Goal: Information Seeking & Learning: Learn about a topic

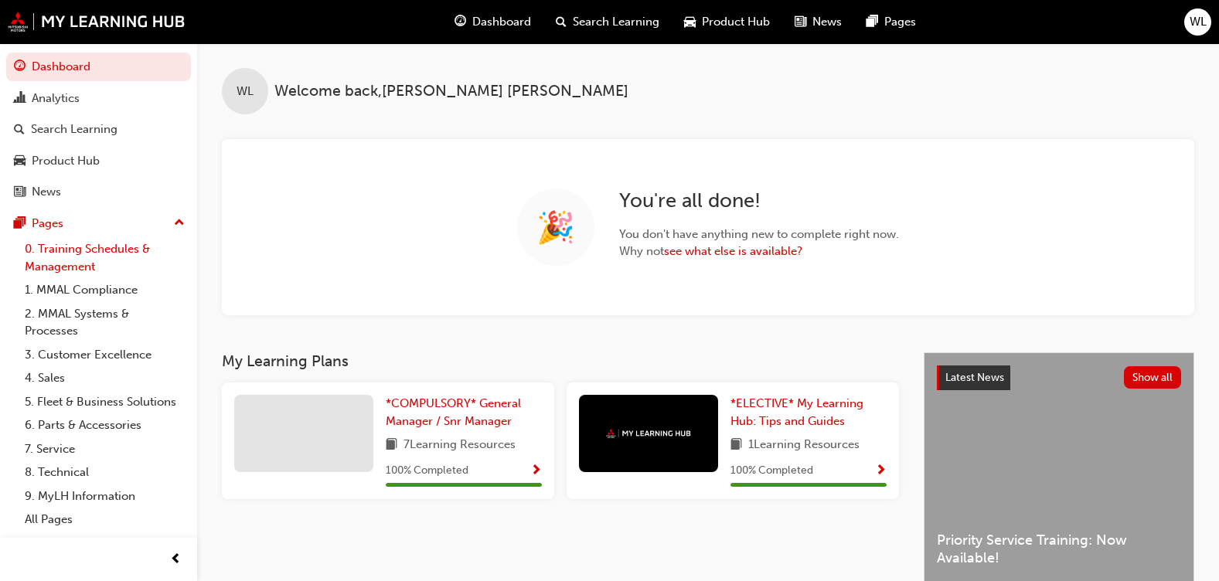
click at [63, 260] on link "0. Training Schedules & Management" at bounding box center [105, 257] width 172 height 41
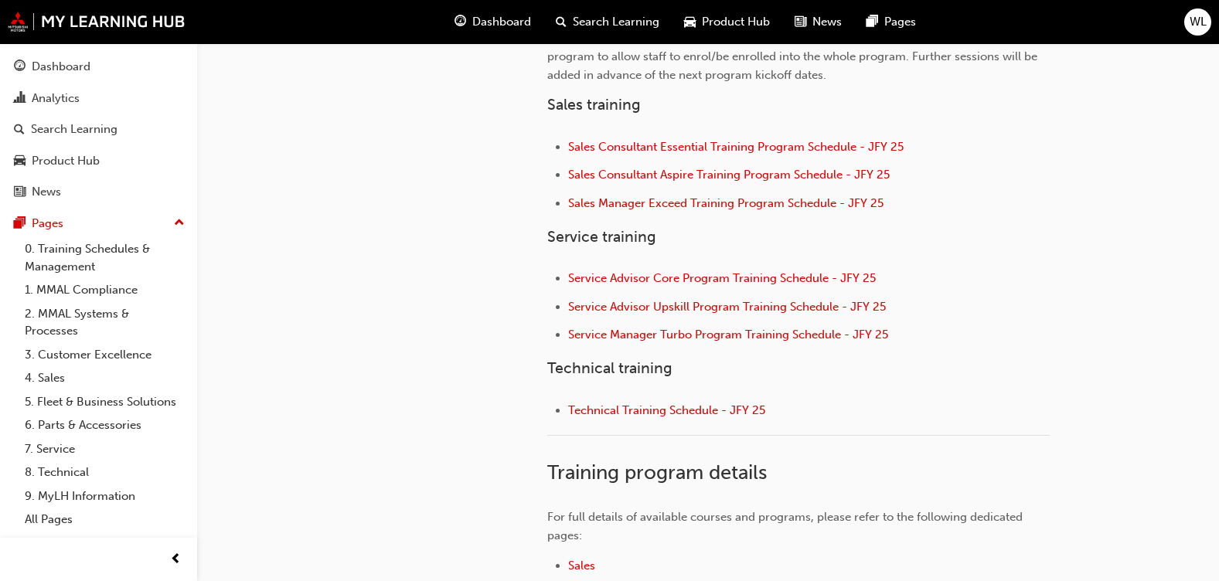
scroll to position [811, 0]
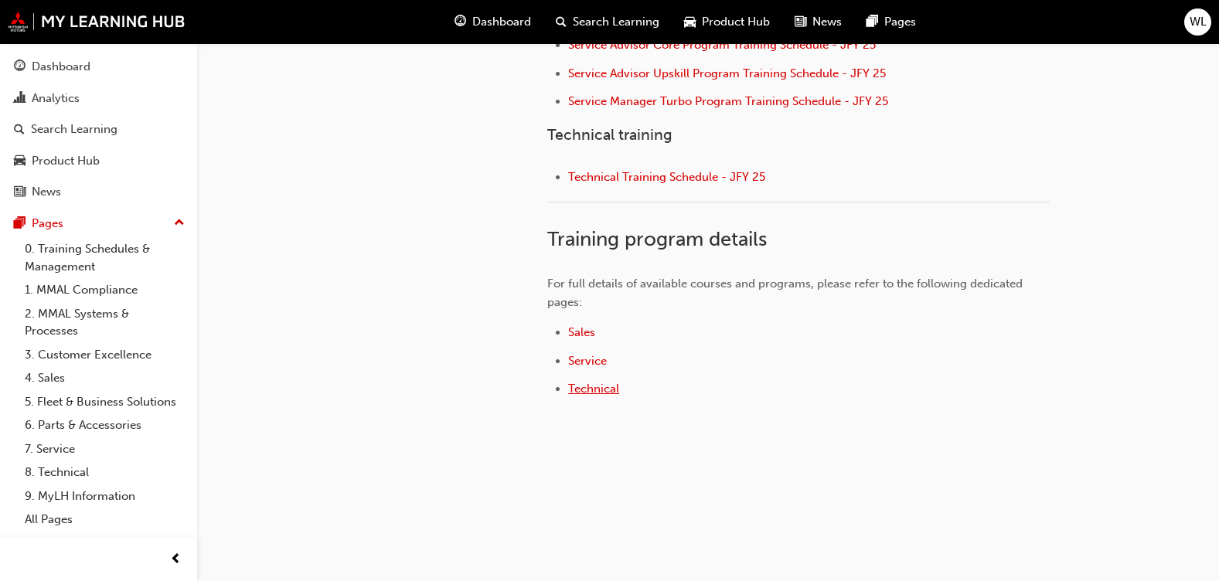
click at [603, 390] on span "Technical" at bounding box center [593, 389] width 51 height 14
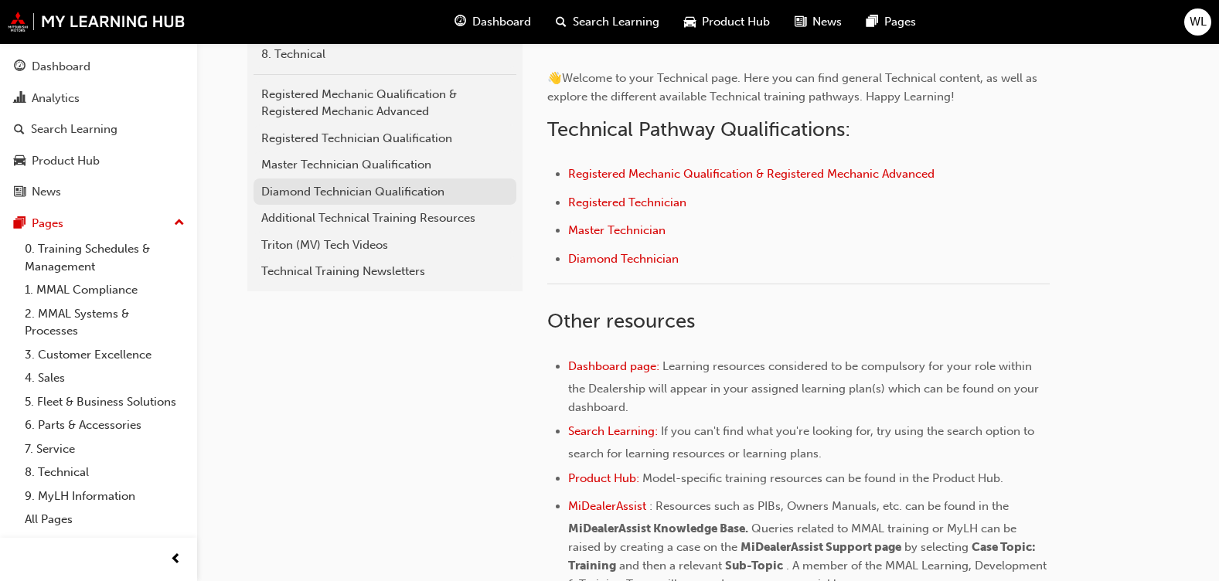
scroll to position [155, 0]
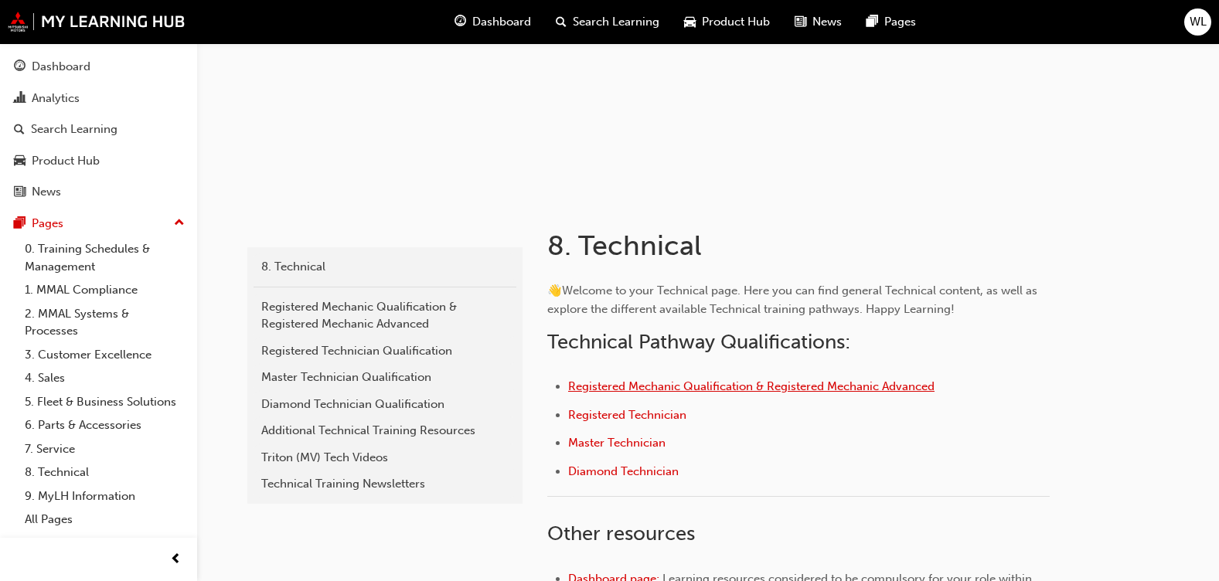
click at [653, 390] on span "Registered Mechanic Qualification & Registered Mechanic Advanced" at bounding box center [751, 387] width 366 height 14
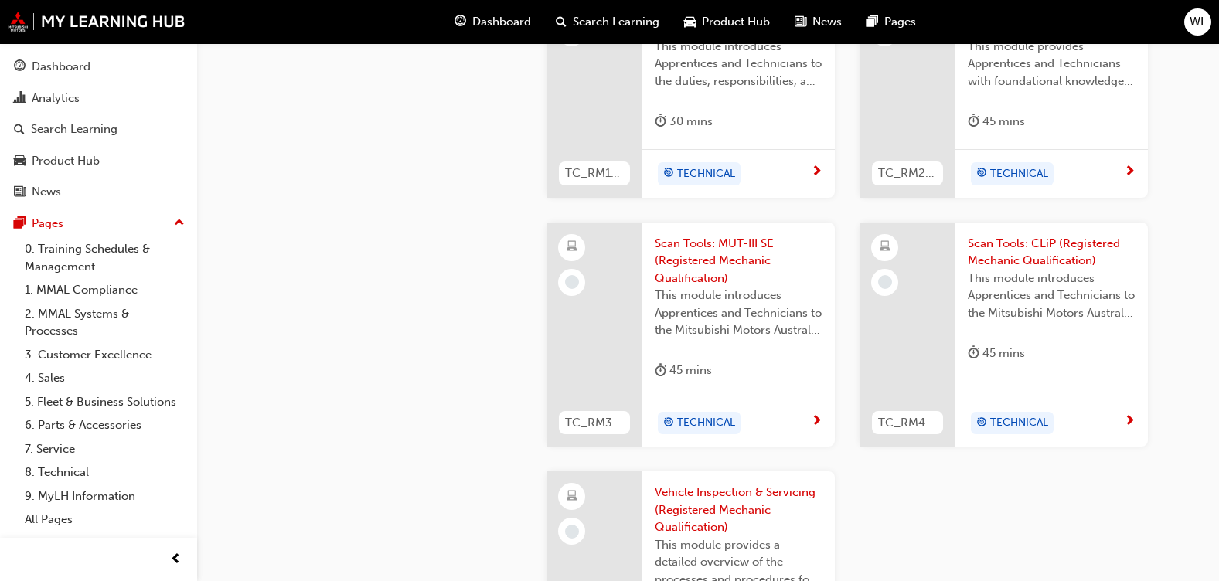
scroll to position [1592, 0]
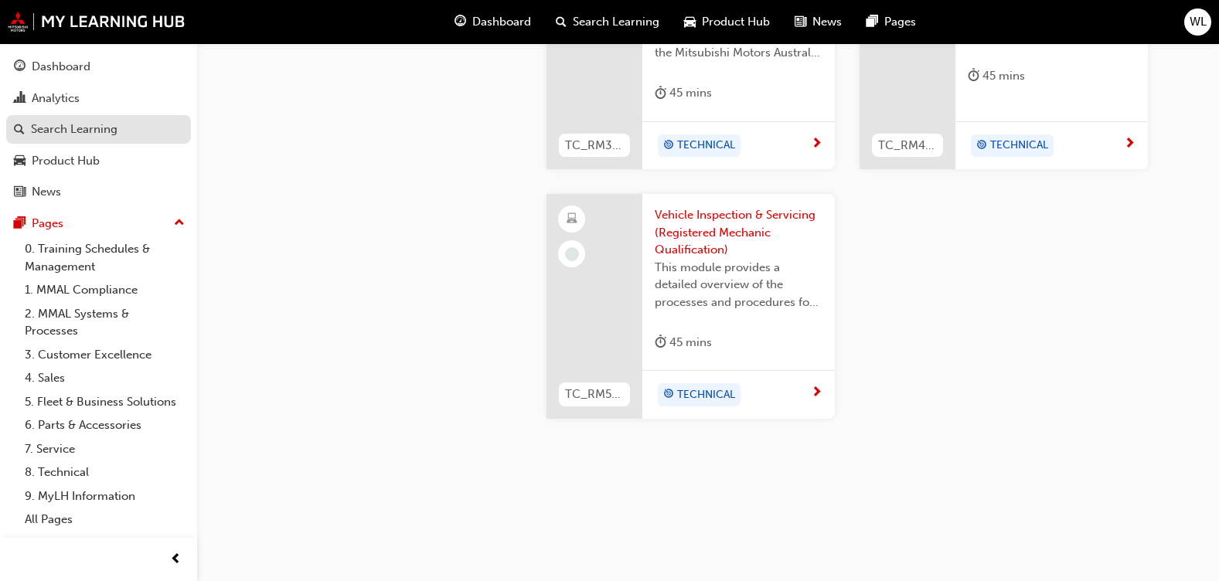
click at [149, 131] on div "Search Learning" at bounding box center [98, 129] width 169 height 19
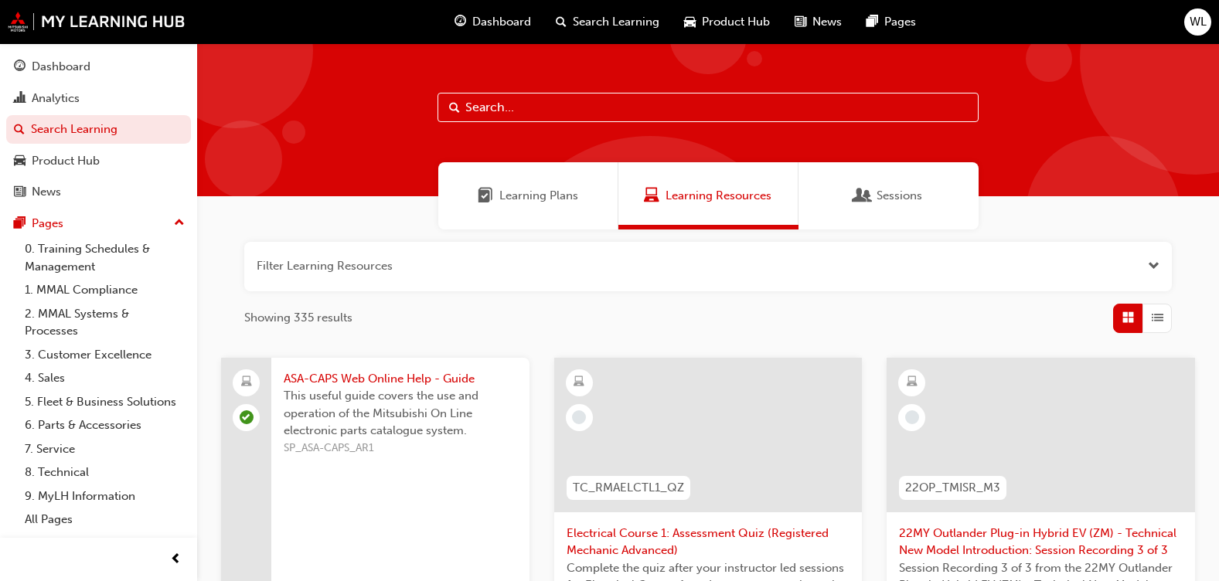
click at [557, 199] on span "Learning Plans" at bounding box center [538, 196] width 79 height 18
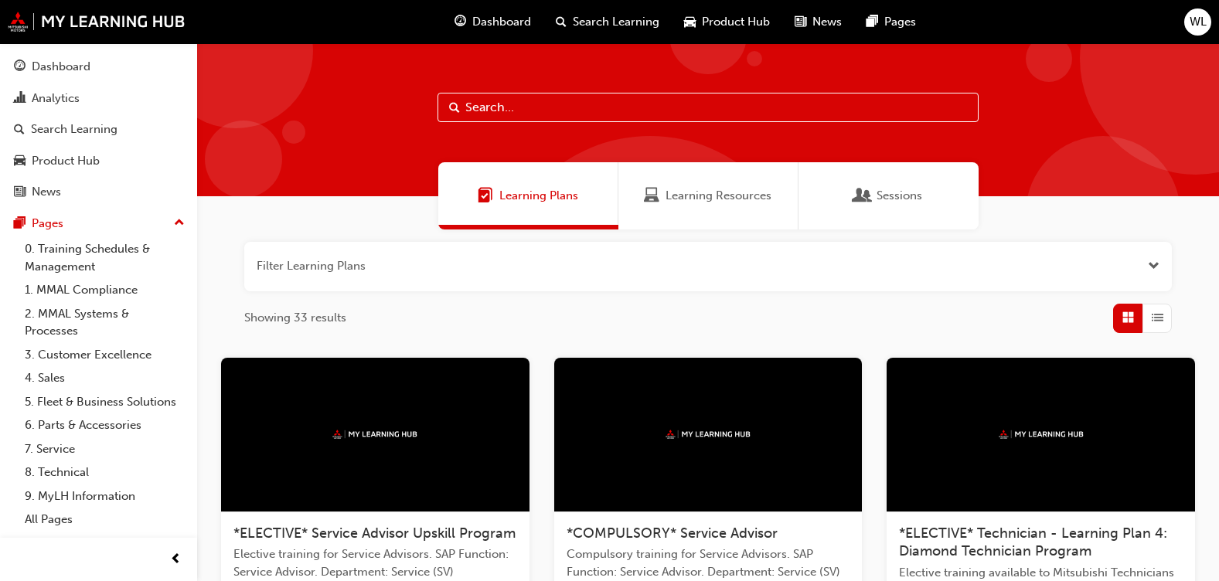
click at [902, 206] on div "Sessions" at bounding box center [889, 195] width 180 height 67
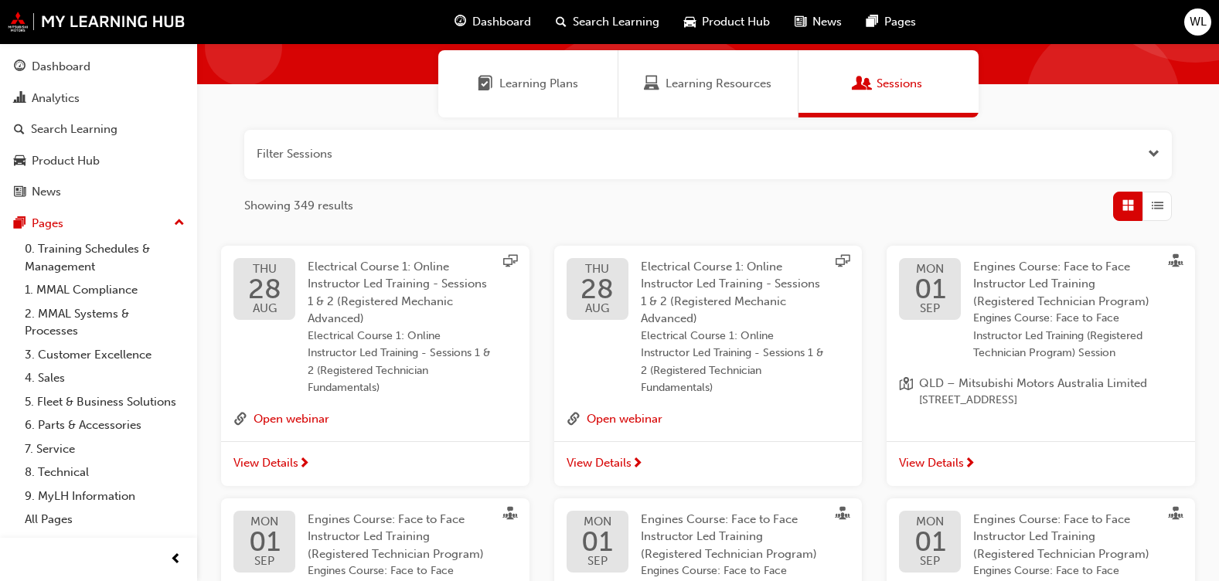
scroll to position [77, 0]
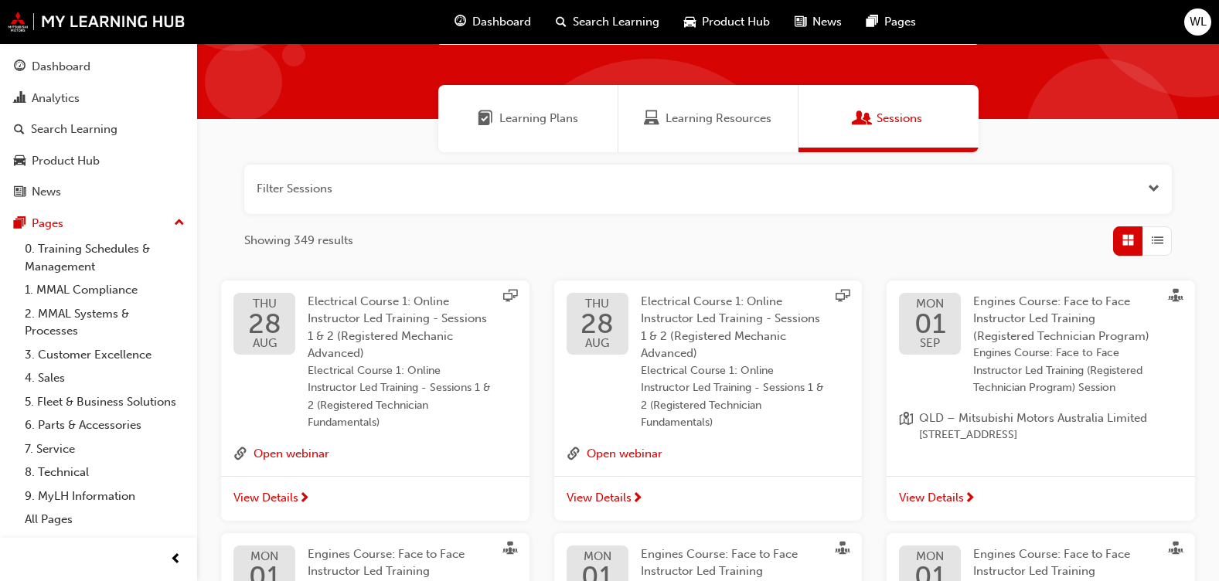
click at [663, 128] on div "Learning Resources" at bounding box center [708, 118] width 180 height 67
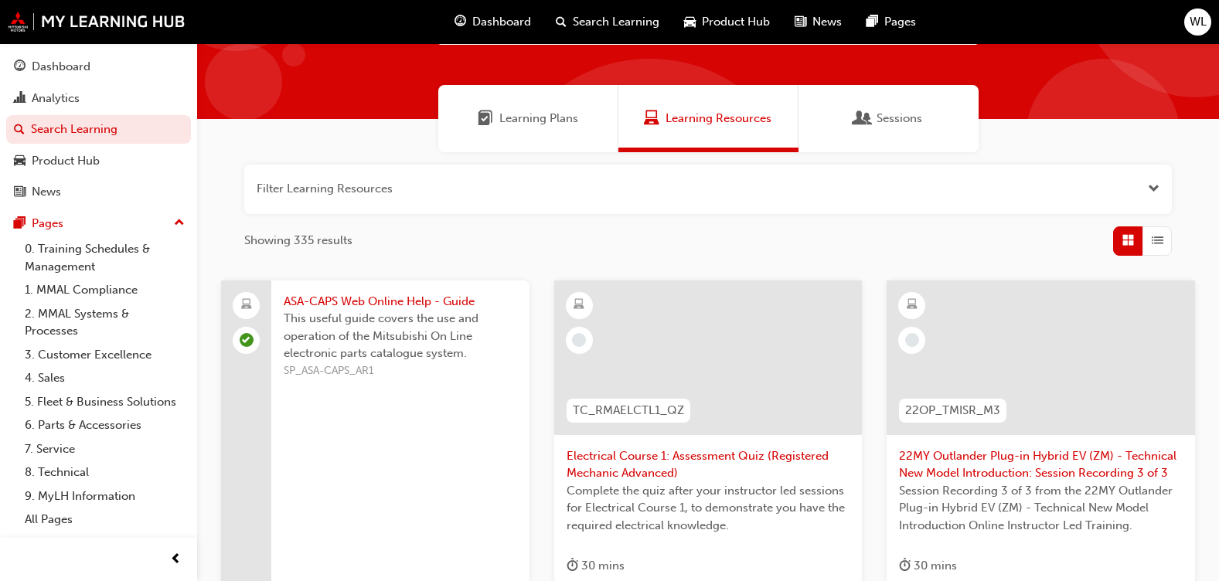
click at [530, 122] on span "Learning Plans" at bounding box center [538, 119] width 79 height 18
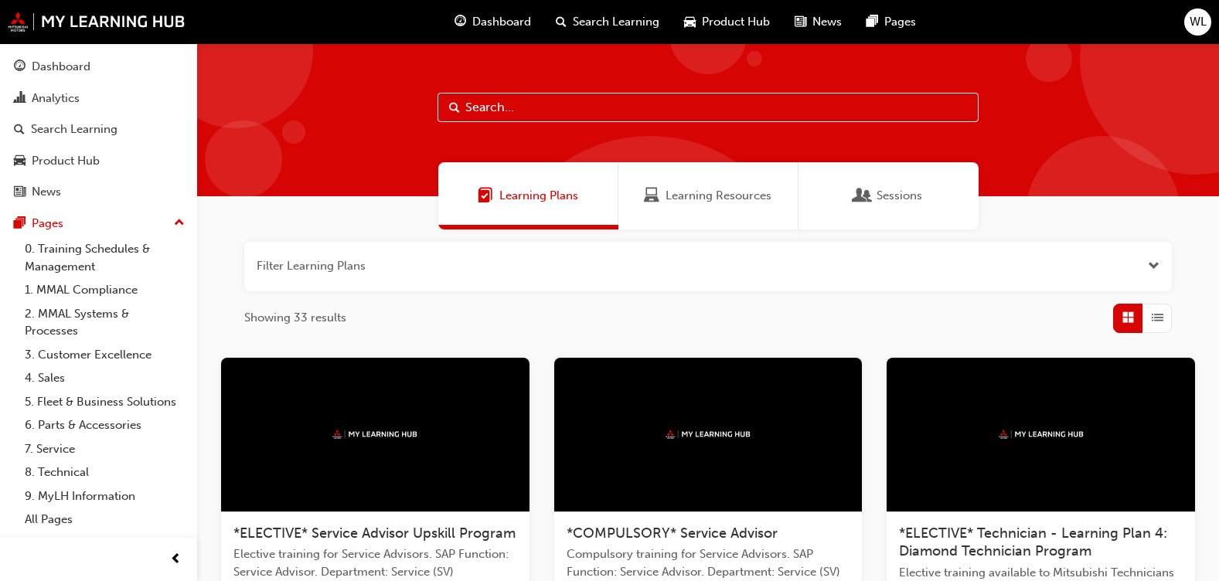
click at [702, 193] on span "Learning Resources" at bounding box center [719, 196] width 106 height 18
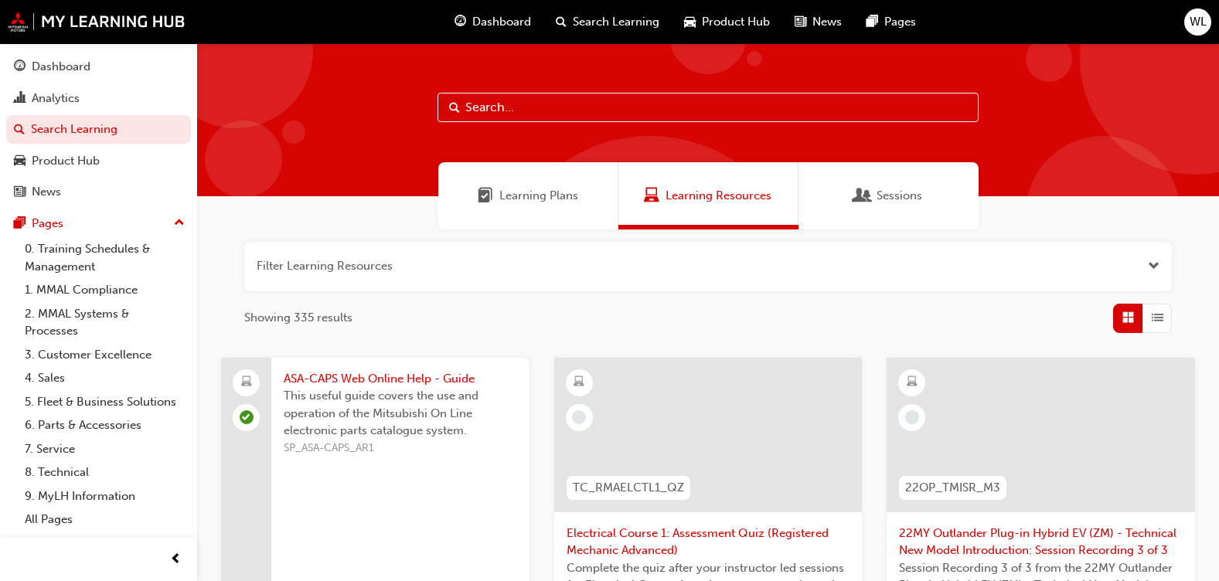
click at [1194, 27] on span "WL" at bounding box center [1198, 22] width 17 height 18
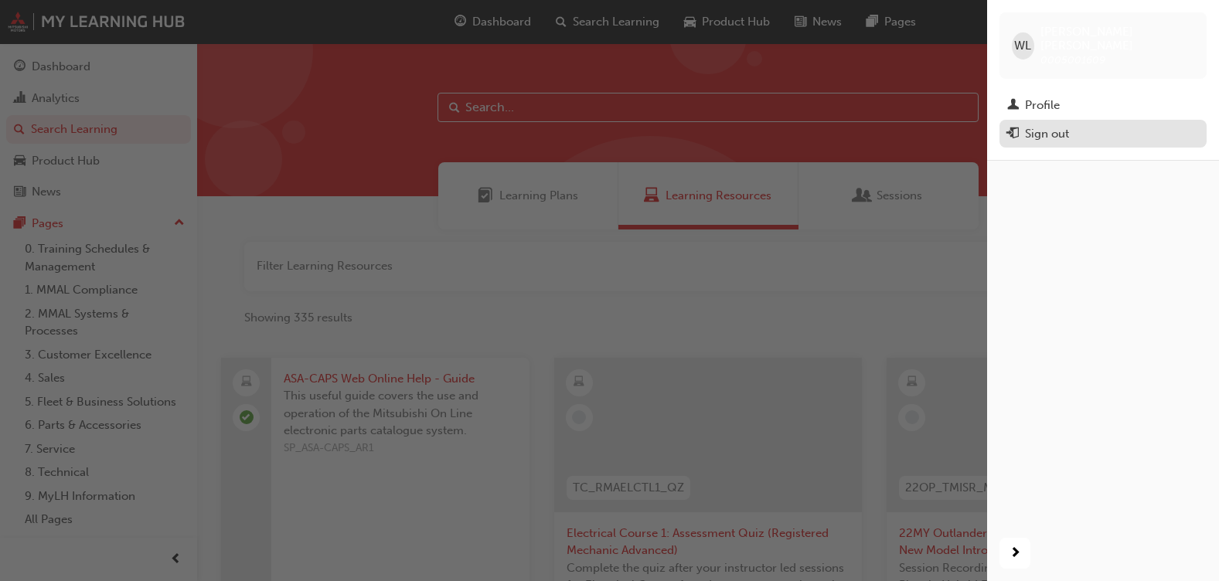
click at [1055, 125] on div "Sign out" at bounding box center [1047, 134] width 44 height 18
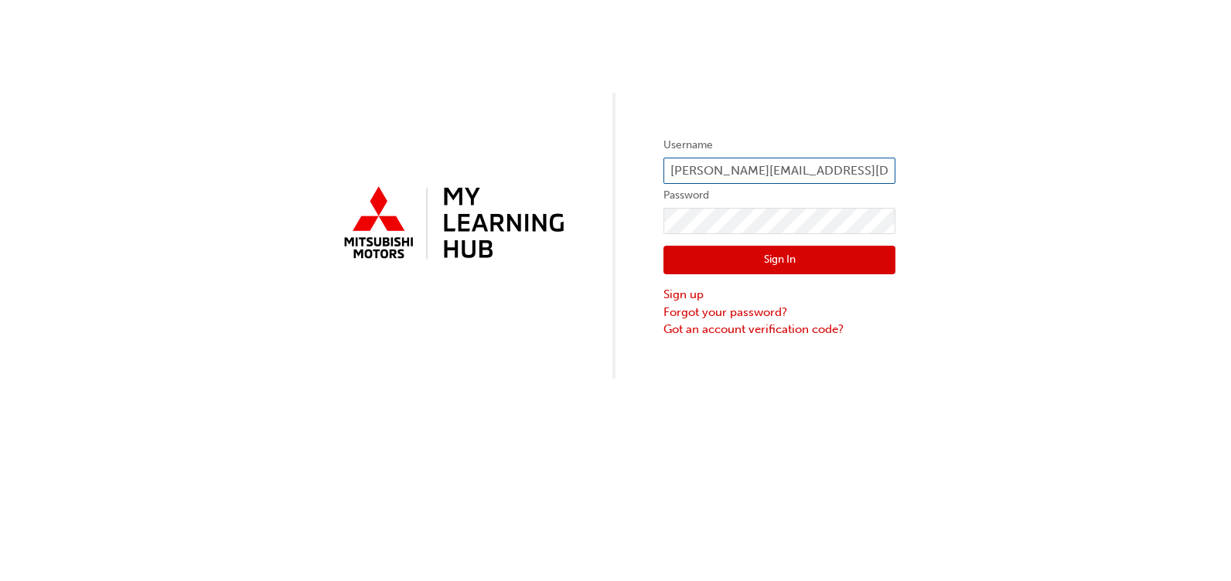
click at [693, 172] on input "[PERSON_NAME][EMAIL_ADDRESS][DOMAIN_NAME]" at bounding box center [779, 171] width 232 height 26
type input "[PERSON_NAME][EMAIL_ADDRESS][DOMAIN_NAME]"
click at [785, 260] on button "Sign In" at bounding box center [779, 260] width 232 height 29
